Goal: Check status

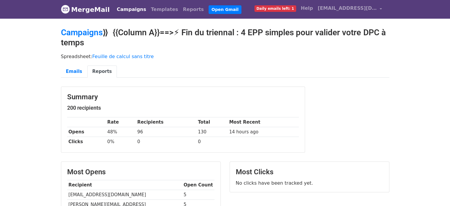
click at [121, 10] on link "Campaigns" at bounding box center [131, 10] width 34 height 12
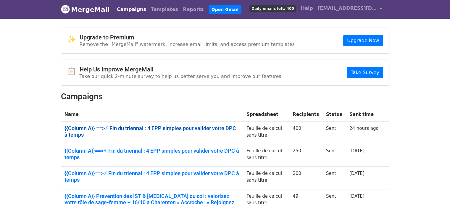
click at [149, 127] on link "{{Column A}} ==>⚡ Fin du triennal : 4 EPP simples pour valider votre DPC à temps" at bounding box center [151, 131] width 175 height 13
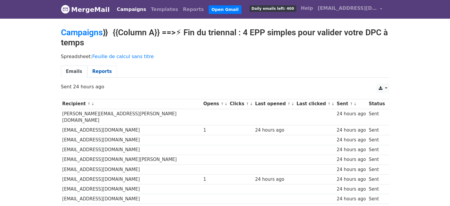
click at [93, 69] on link "Reports" at bounding box center [102, 71] width 30 height 12
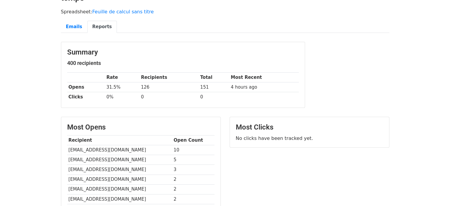
scroll to position [47, 0]
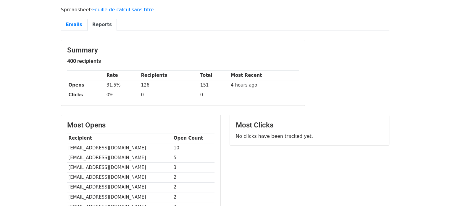
click at [100, 156] on td "[EMAIL_ADDRESS][DOMAIN_NAME]" at bounding box center [119, 158] width 105 height 10
copy tr "[EMAIL_ADDRESS][DOMAIN_NAME]"
